Goal: Task Accomplishment & Management: Manage account settings

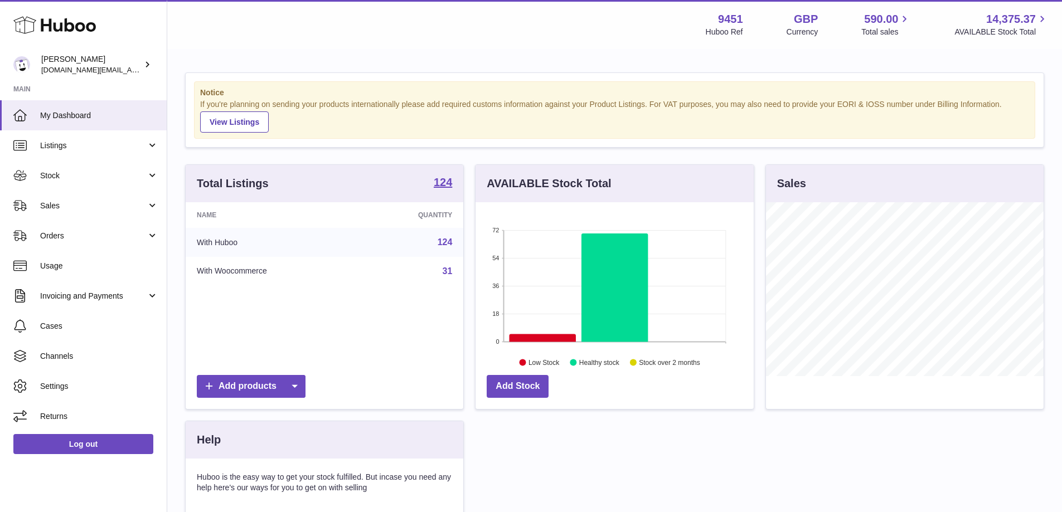
scroll to position [174, 278]
click at [145, 171] on span "Stock" at bounding box center [93, 176] width 106 height 11
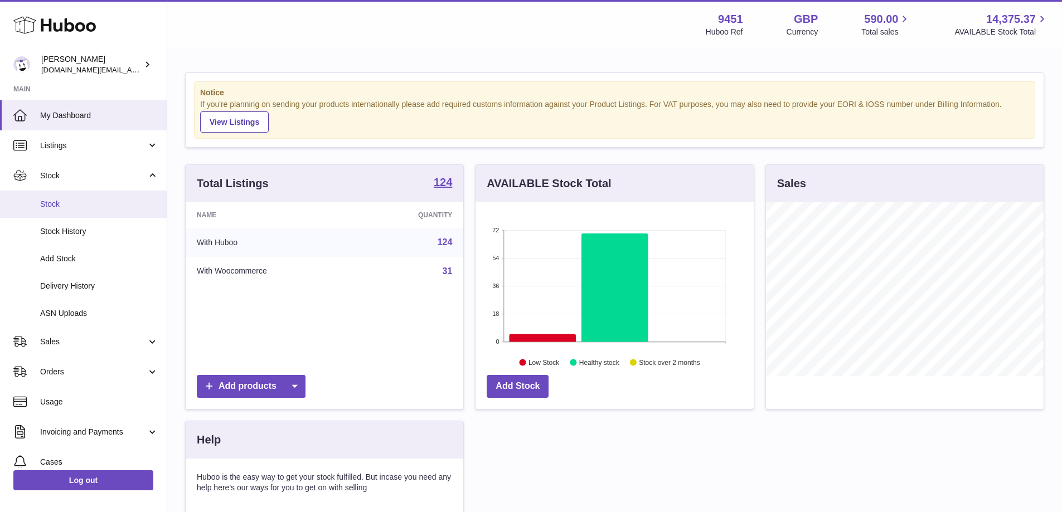
click at [95, 203] on span "Stock" at bounding box center [99, 204] width 118 height 11
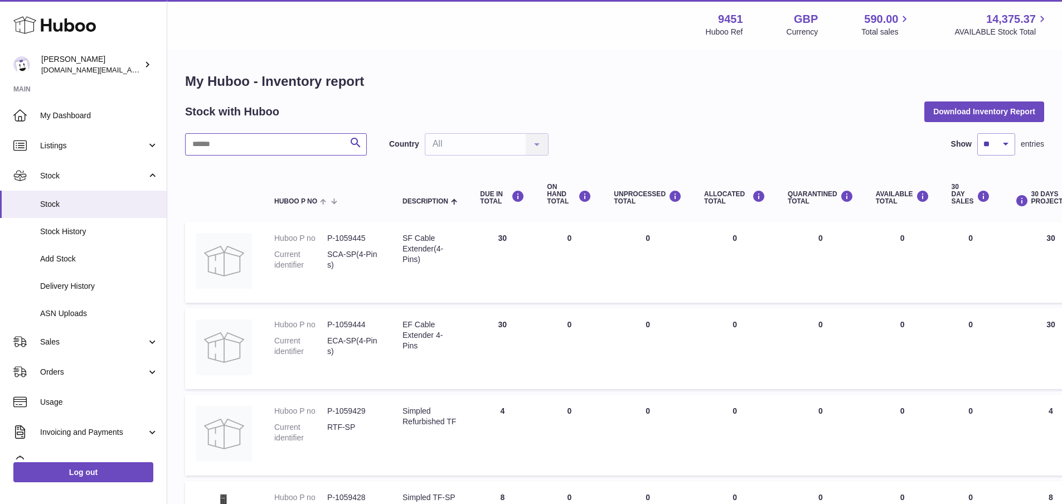
click at [274, 147] on input "text" at bounding box center [276, 144] width 182 height 22
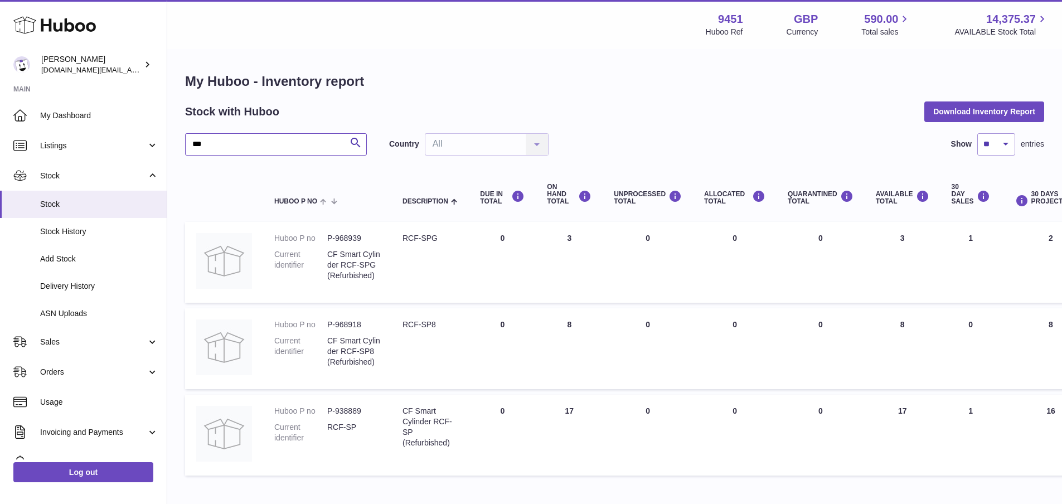
type input "***"
drag, startPoint x: 326, startPoint y: 410, endPoint x: 360, endPoint y: 411, distance: 34.6
click at [360, 411] on dl "Huboo P no P-938889 Current identifier RCF-SP" at bounding box center [327, 427] width 106 height 43
